Goal: Information Seeking & Learning: Find specific fact

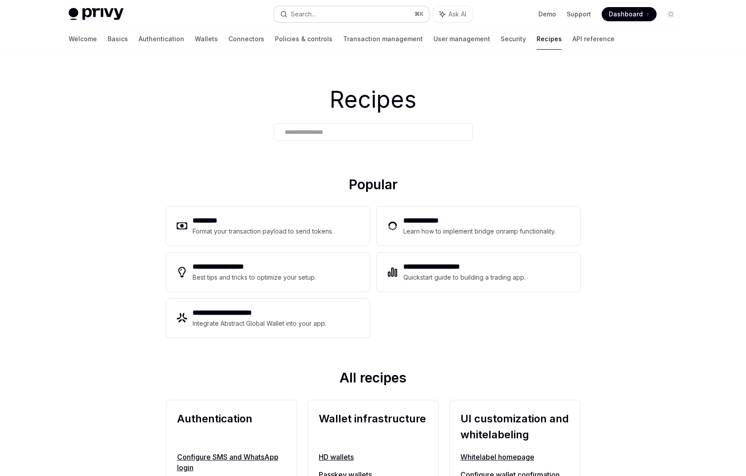
scroll to position [765, 0]
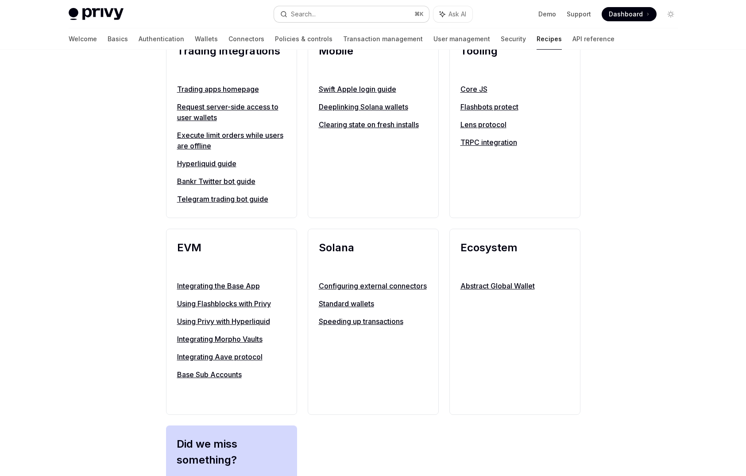
click at [369, 12] on button "Search... ⌘ K" at bounding box center [351, 14] width 155 height 16
type textarea "*"
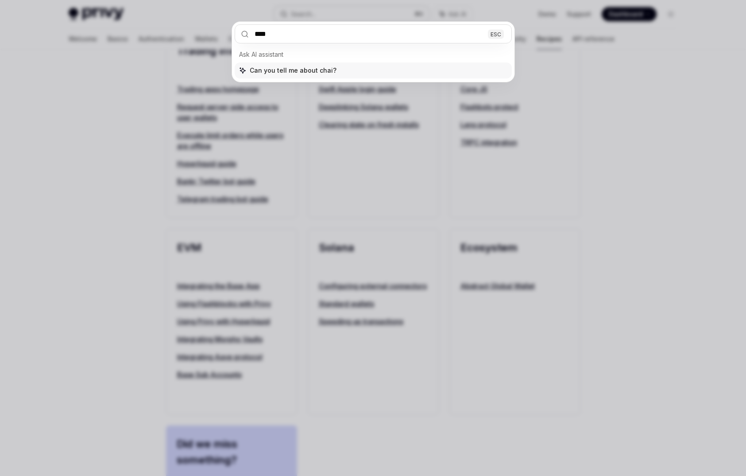
type input "*****"
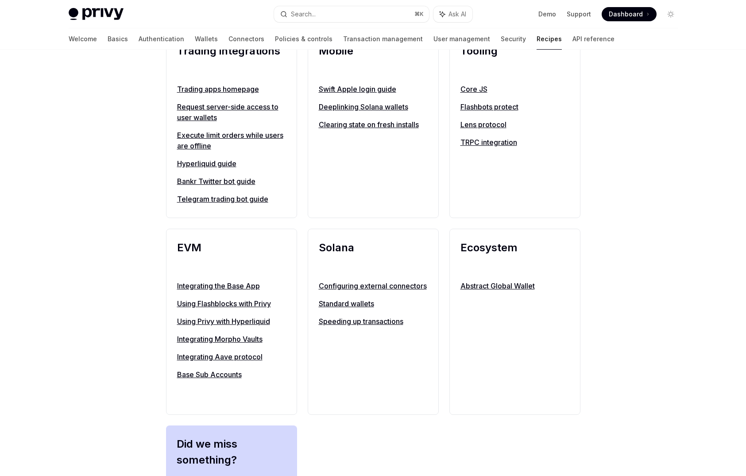
type textarea "*"
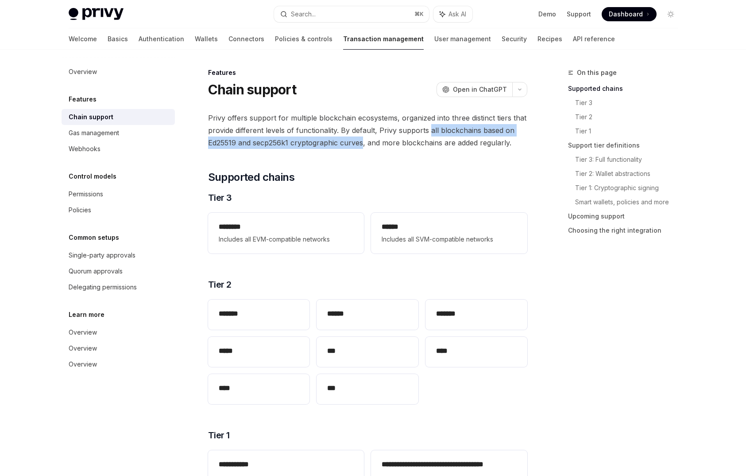
drag, startPoint x: 428, startPoint y: 128, endPoint x: 361, endPoint y: 138, distance: 67.6
click at [361, 138] on span "Privy offers support for multiple blockchain ecosystems, organized into three d…" at bounding box center [367, 130] width 319 height 37
copy span "all blockchains based on Ed25519 and secp256k1 cryptographic curves"
